Goal: Transaction & Acquisition: Book appointment/travel/reservation

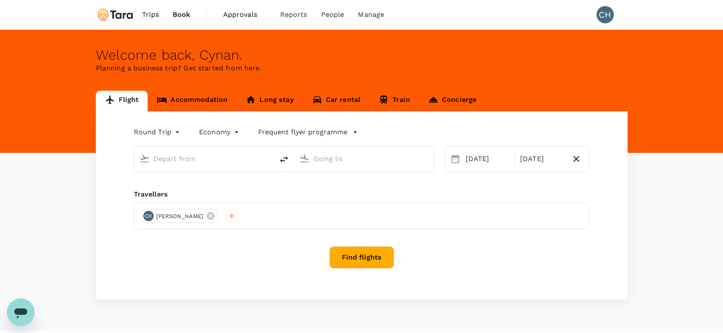
type input "Singapore Changi (SIN)"
type input "Dhaka, Bangladesh (any)"
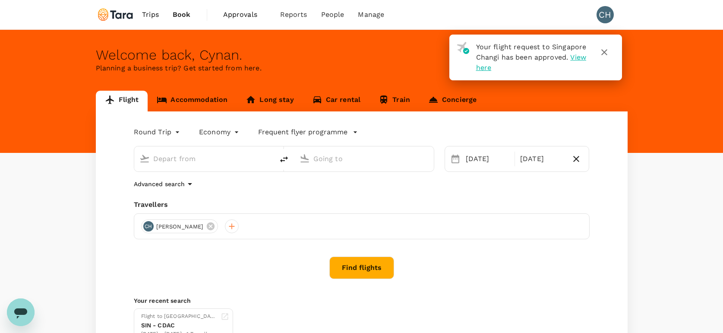
type input "Singapore Changi (SIN)"
type input "Dhaka, Bangladesh (any)"
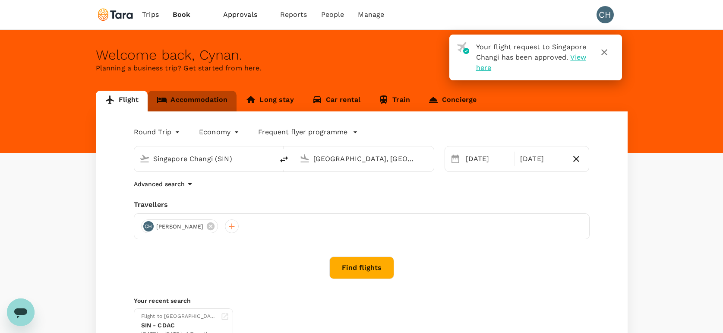
click at [216, 101] on link "Accommodation" at bounding box center [192, 101] width 89 height 21
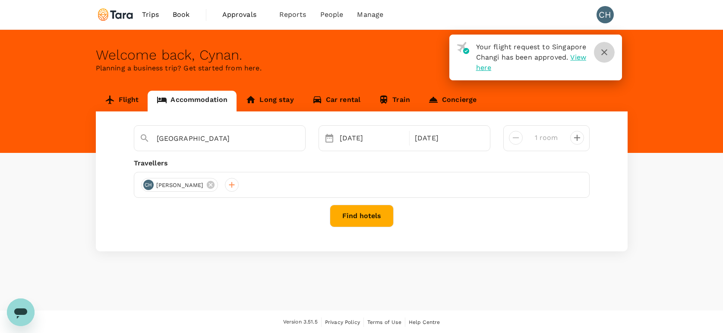
click at [607, 51] on icon "button" at bounding box center [604, 52] width 10 height 10
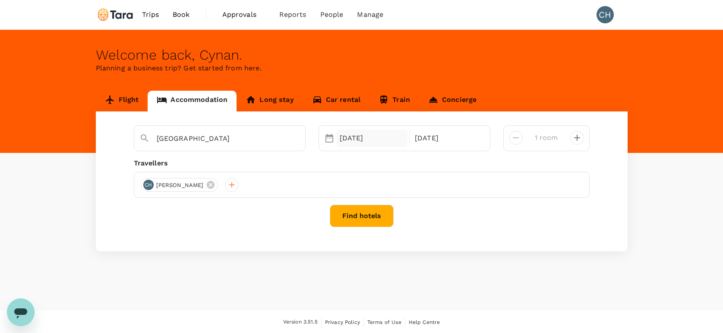
click at [349, 140] on div "21 Sep" at bounding box center [372, 138] width 72 height 17
click at [69, 128] on div "Flight Accommodation Long stay Car rental Train Concierge Dhaka 21 Sep 24 Sep 1…" at bounding box center [361, 171] width 723 height 161
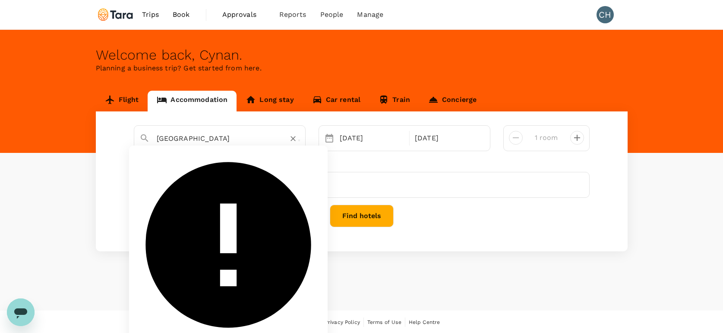
click at [188, 136] on input "Dhaka" at bounding box center [216, 138] width 119 height 13
click at [200, 142] on input "Dhaka" at bounding box center [216, 138] width 119 height 13
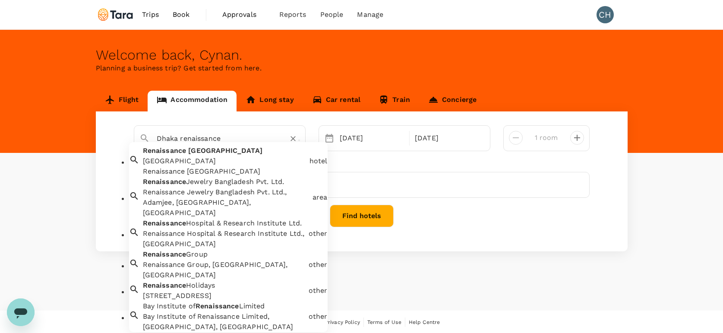
click at [229, 161] on div "Renaissance Dhaka Gulshan Hotel Renaissance Dhaka Gulshan Hotel" at bounding box center [223, 159] width 167 height 35
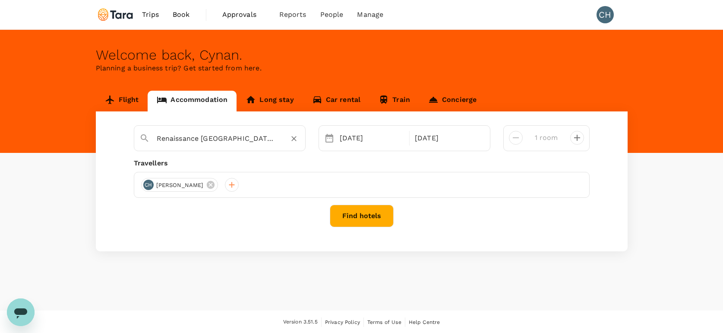
type input "Renaissance [GEOGRAPHIC_DATA]"
click at [371, 218] on button "Find hotels" at bounding box center [362, 216] width 64 height 22
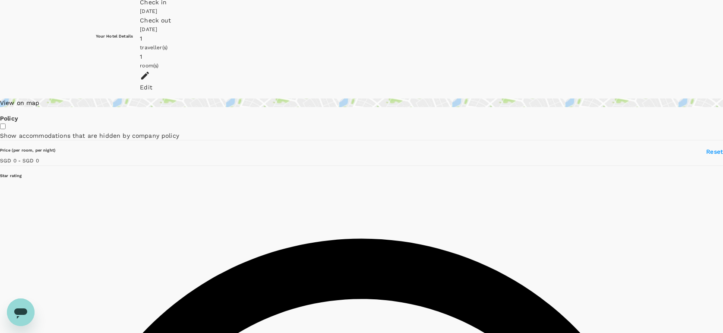
scroll to position [56, 0]
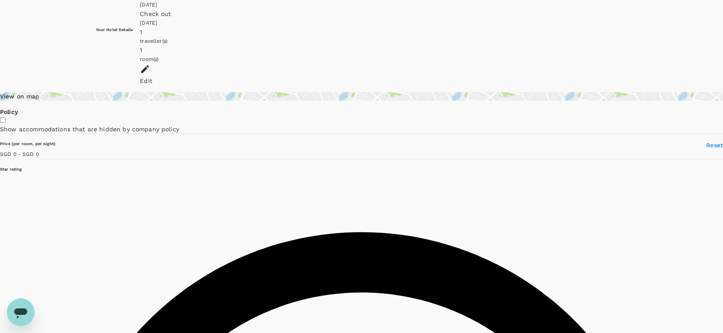
type input "258.72"
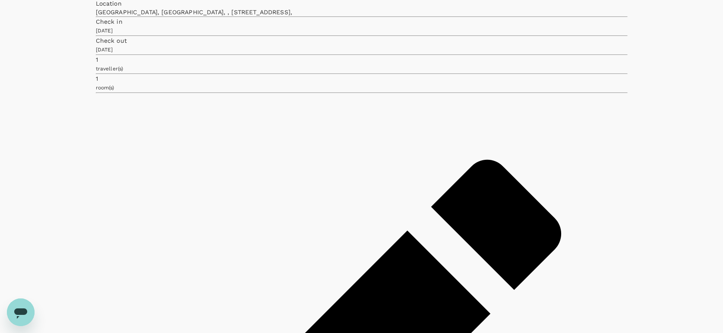
type input "365.72"
